Goal: Transaction & Acquisition: Purchase product/service

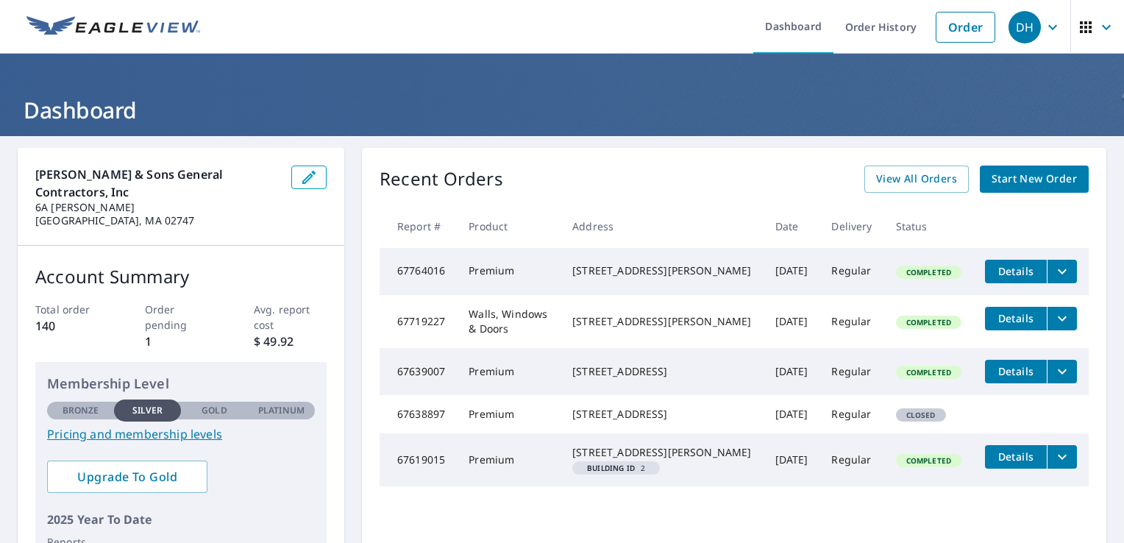
click at [1014, 173] on span "Start New Order" at bounding box center [1034, 179] width 85 height 18
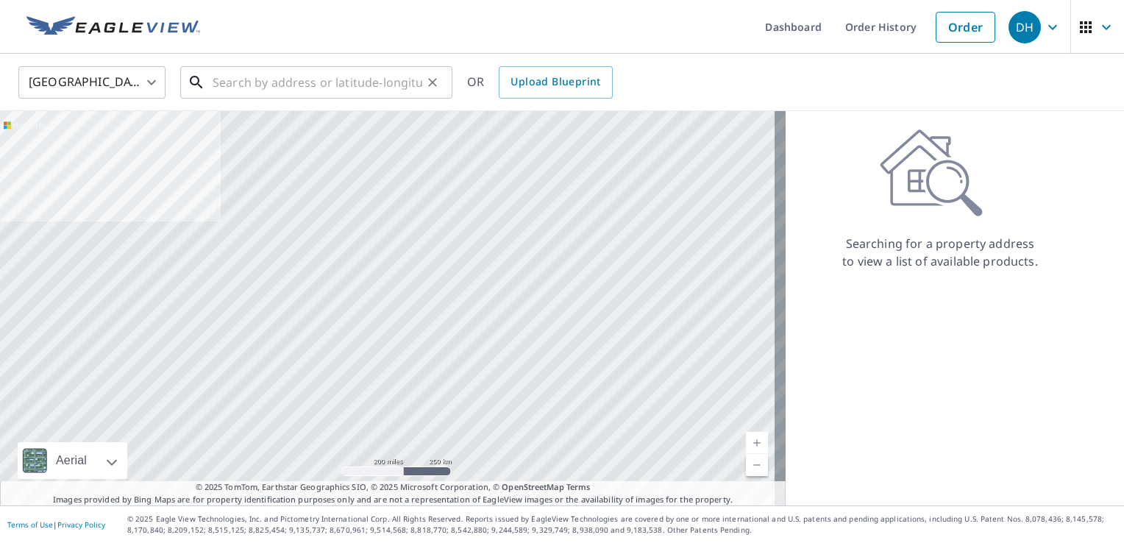
click at [218, 85] on input "text" at bounding box center [318, 82] width 210 height 41
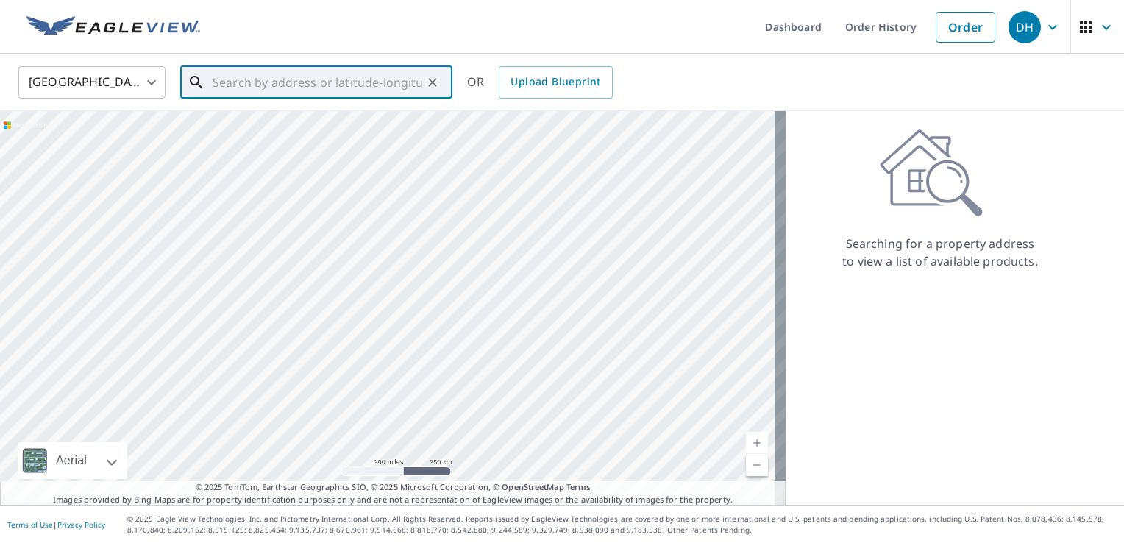
click at [365, 84] on input "text" at bounding box center [318, 82] width 210 height 41
paste input "[STREET_ADDRESS][PERSON_NAME]"
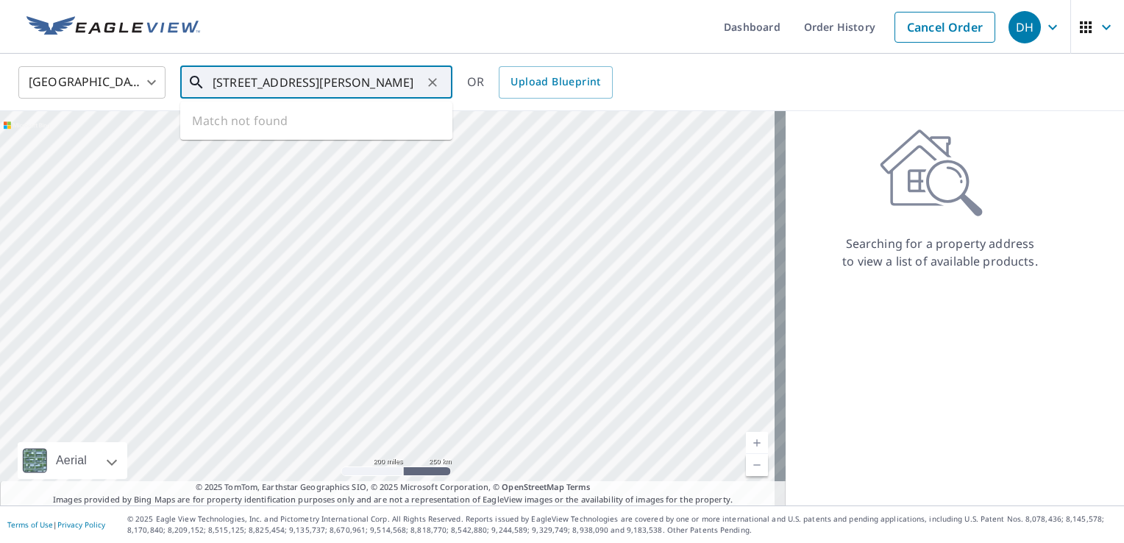
click at [285, 79] on input "[STREET_ADDRESS][PERSON_NAME]" at bounding box center [318, 82] width 210 height 41
click at [244, 128] on span "[STREET_ADDRESS][PERSON_NAME]" at bounding box center [325, 125] width 231 height 18
type input "[STREET_ADDRESS][PERSON_NAME]"
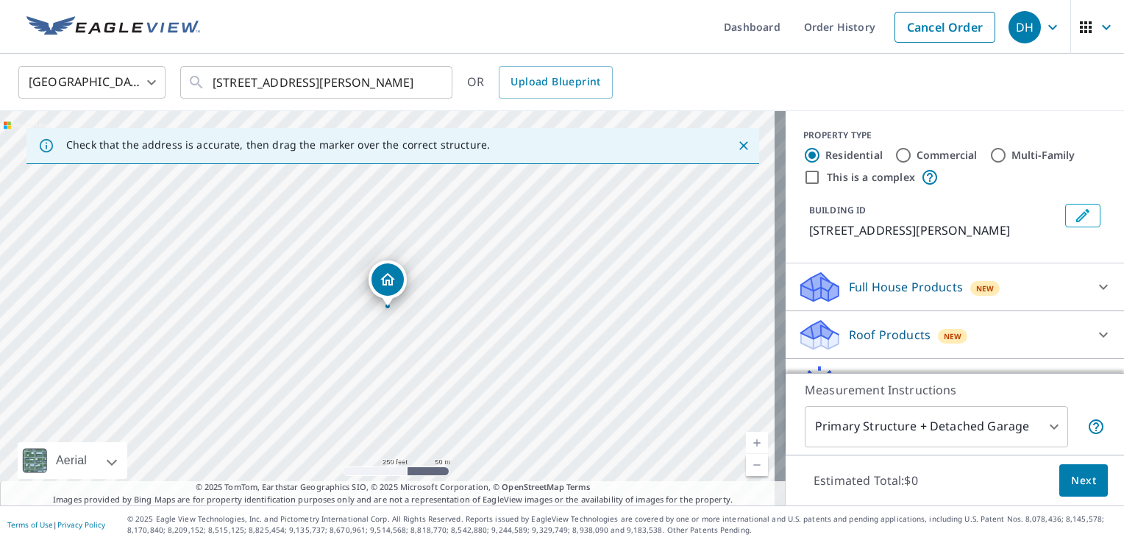
click at [886, 330] on p "Roof Products" at bounding box center [890, 335] width 82 height 18
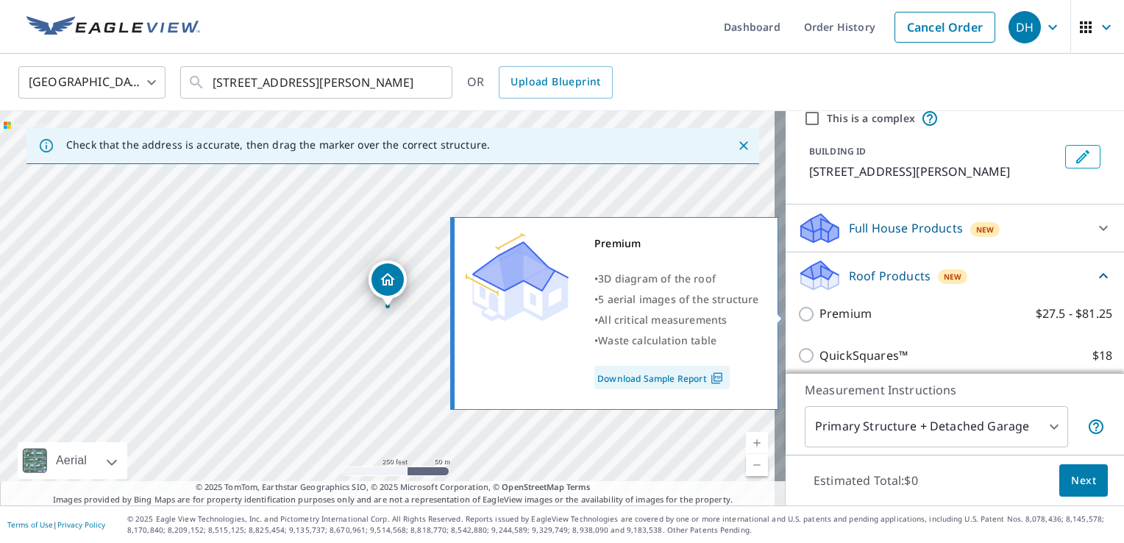
click at [798, 309] on input "Premium $27.5 - $81.25" at bounding box center [809, 314] width 22 height 18
checkbox input "true"
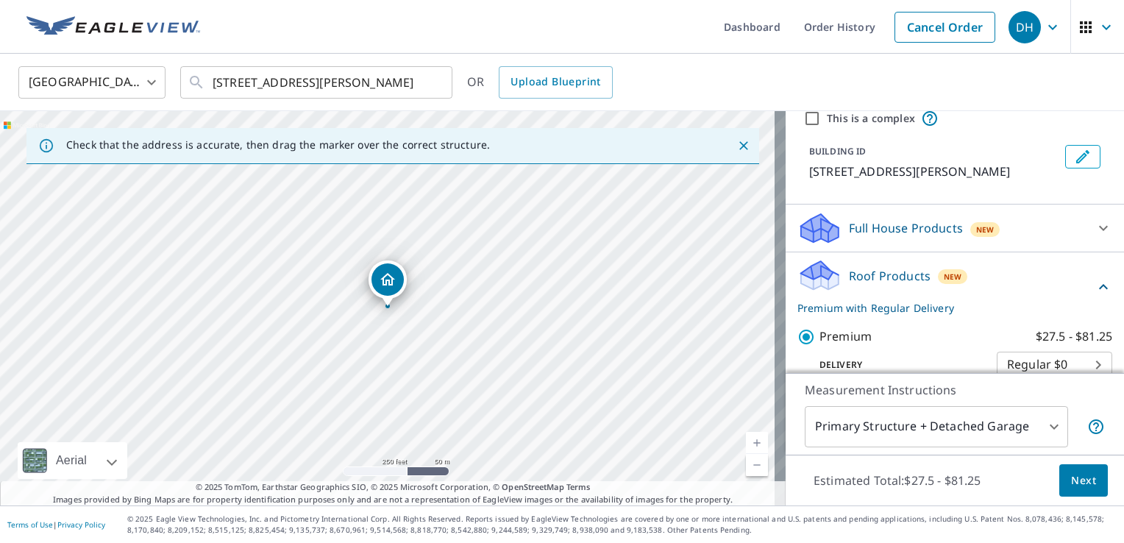
click at [1071, 480] on span "Next" at bounding box center [1083, 481] width 25 height 18
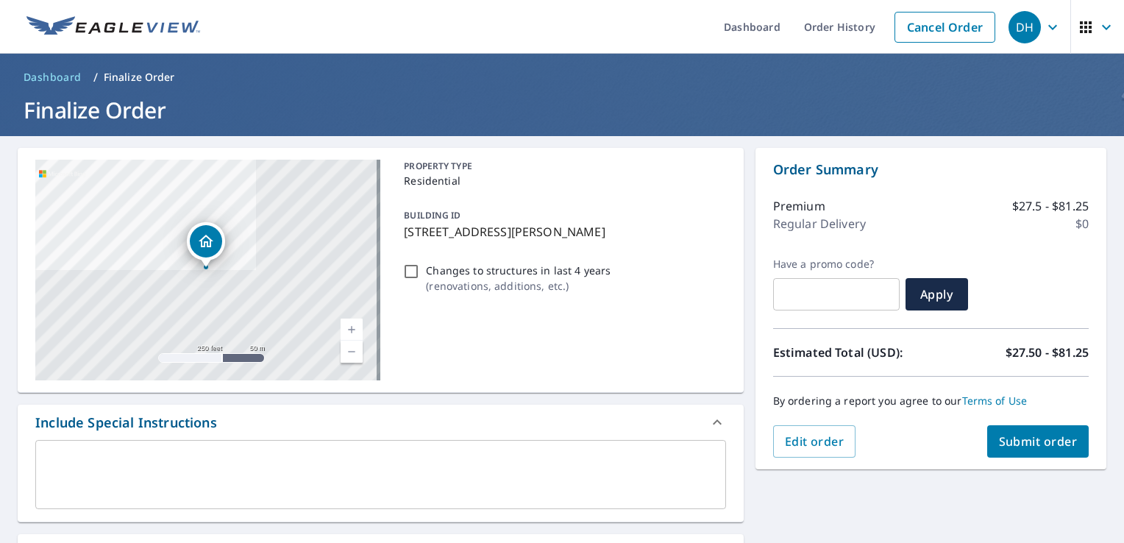
click at [1031, 438] on span "Submit order" at bounding box center [1038, 441] width 79 height 16
